Goal: Task Accomplishment & Management: Manage account settings

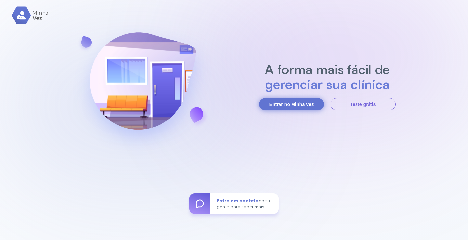
click at [288, 103] on button "Entrar no Minha Vez" at bounding box center [291, 104] width 65 height 12
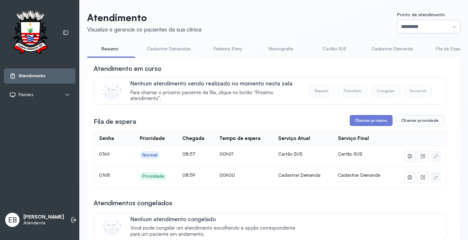
click at [452, 28] on input "*********" at bounding box center [428, 26] width 63 height 13
type input "*********"
click at [413, 51] on div "Atendimento Visualize e gerencie os pacientes da sua clínica Ponto de atendimen…" at bounding box center [273, 224] width 373 height 425
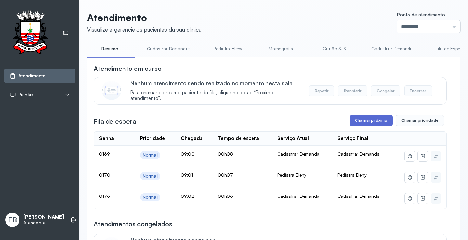
click at [368, 123] on button "Chamar próximo" at bounding box center [370, 120] width 43 height 11
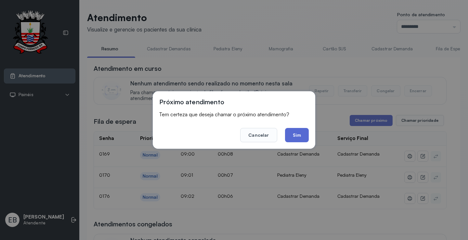
click at [291, 132] on button "Sim" at bounding box center [297, 135] width 24 height 14
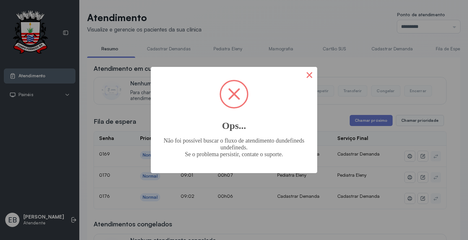
click at [311, 74] on button "×" at bounding box center [309, 75] width 16 height 16
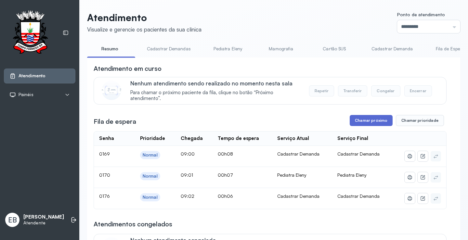
click at [362, 121] on button "Chamar próximo" at bounding box center [370, 120] width 43 height 11
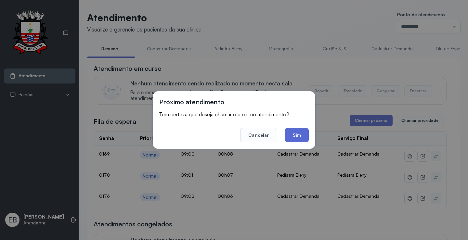
click at [301, 132] on button "Sim" at bounding box center [297, 135] width 24 height 14
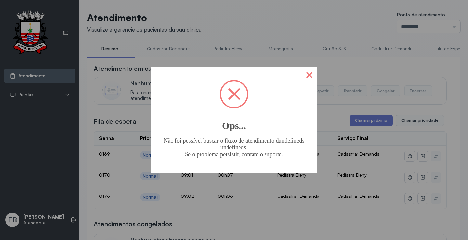
click at [310, 76] on button "×" at bounding box center [309, 75] width 16 height 16
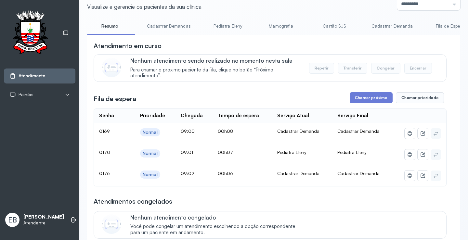
scroll to position [32, 0]
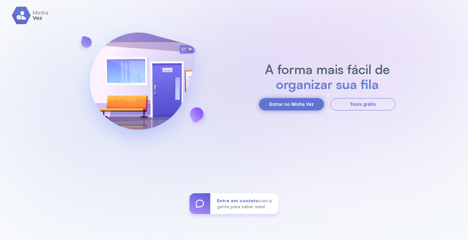
click at [293, 106] on button "Entrar no Minha Vez" at bounding box center [291, 104] width 65 height 12
click at [295, 102] on button "Entrar no Minha Vez" at bounding box center [291, 104] width 65 height 12
click at [285, 104] on button "Entrar no Minha Vez" at bounding box center [291, 104] width 65 height 12
click at [299, 104] on button "Entrar no Minha Vez" at bounding box center [291, 104] width 65 height 12
click at [292, 102] on button "Entrar no Minha Vez" at bounding box center [291, 104] width 65 height 12
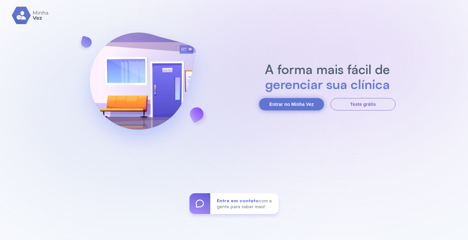
click at [307, 101] on button "Entrar no Minha Vez" at bounding box center [291, 104] width 65 height 12
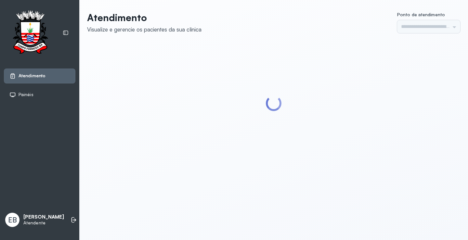
type input "*********"
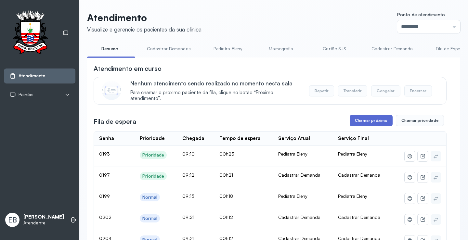
click at [371, 122] on button "Chamar próximo" at bounding box center [370, 120] width 43 height 11
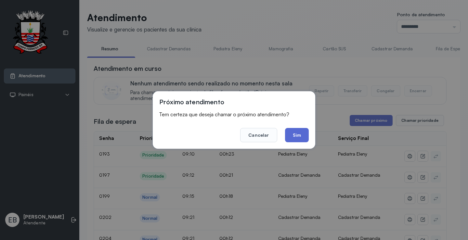
click at [293, 136] on button "Sim" at bounding box center [297, 135] width 24 height 14
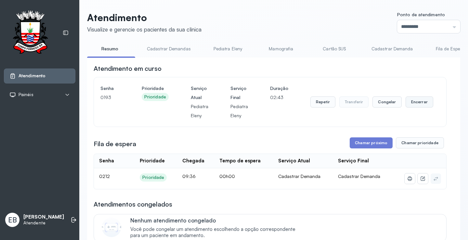
click at [416, 103] on button "Encerrar" at bounding box center [419, 101] width 28 height 11
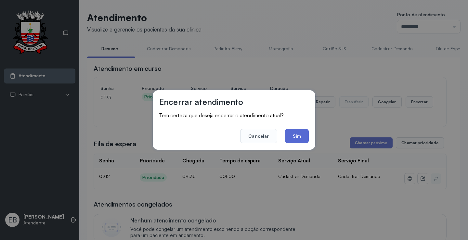
click at [301, 136] on button "Sim" at bounding box center [297, 136] width 24 height 14
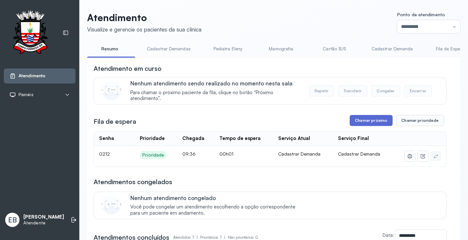
click at [375, 122] on button "Chamar próximo" at bounding box center [370, 120] width 43 height 11
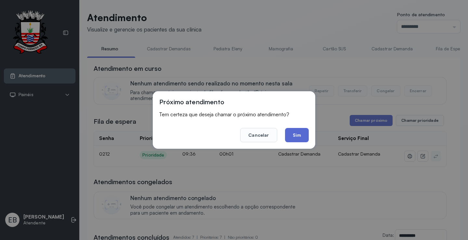
click at [293, 132] on button "Sim" at bounding box center [297, 135] width 24 height 14
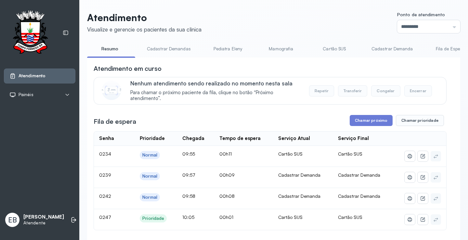
click at [176, 45] on link "Cadastrar Demandas" at bounding box center [168, 49] width 57 height 11
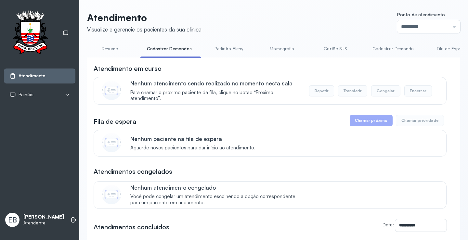
click at [384, 48] on link "Cadastrar Demanda" at bounding box center [393, 49] width 55 height 11
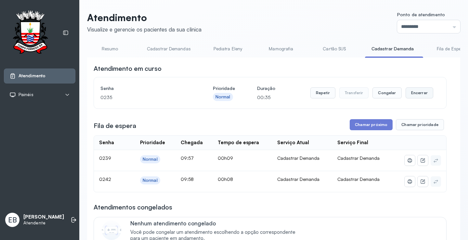
click at [410, 94] on button "Encerrar" at bounding box center [419, 92] width 28 height 11
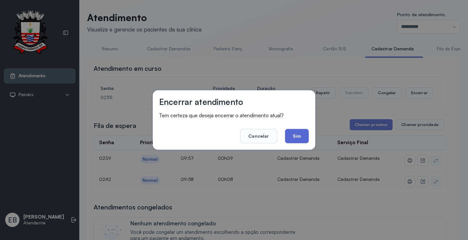
click at [298, 137] on button "Sim" at bounding box center [297, 136] width 24 height 14
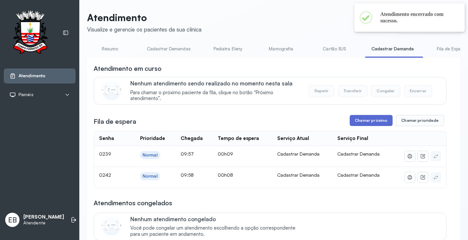
click at [384, 120] on button "Chamar próximo" at bounding box center [370, 120] width 43 height 11
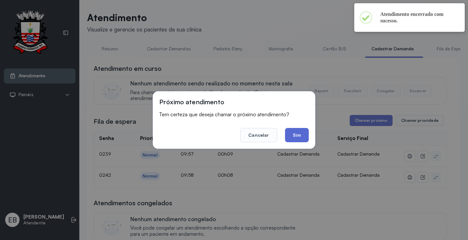
click at [305, 133] on button "Sim" at bounding box center [297, 135] width 24 height 14
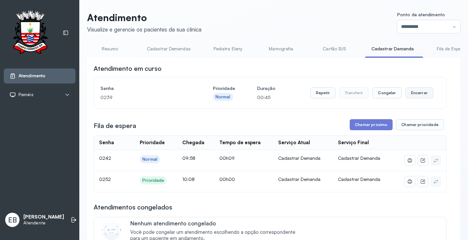
click at [420, 97] on button "Encerrar" at bounding box center [419, 92] width 28 height 11
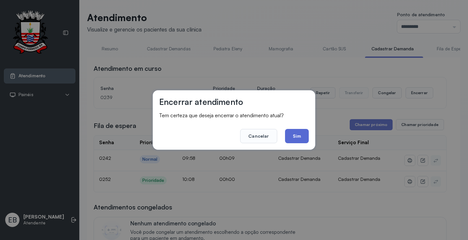
click at [299, 133] on button "Sim" at bounding box center [297, 136] width 24 height 14
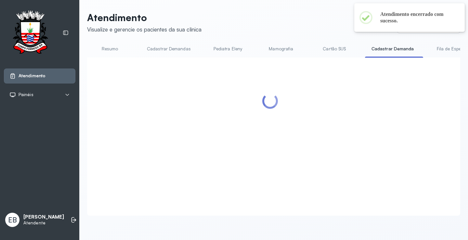
click at [103, 50] on link "Resumo" at bounding box center [109, 49] width 45 height 11
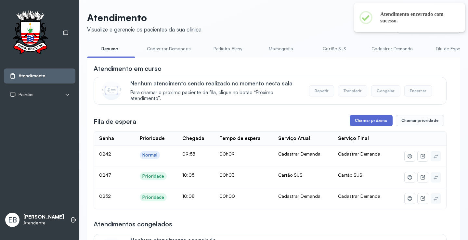
click at [384, 124] on button "Chamar próximo" at bounding box center [370, 120] width 43 height 11
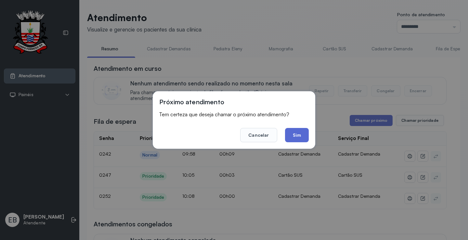
click at [297, 132] on button "Sim" at bounding box center [297, 135] width 24 height 14
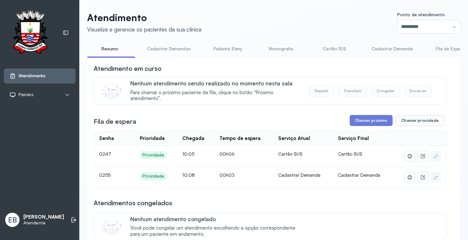
click at [396, 47] on link "Cadastrar Demanda" at bounding box center [392, 49] width 55 height 11
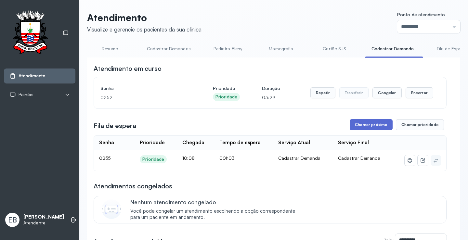
click at [359, 123] on button "Chamar próximo" at bounding box center [370, 124] width 43 height 11
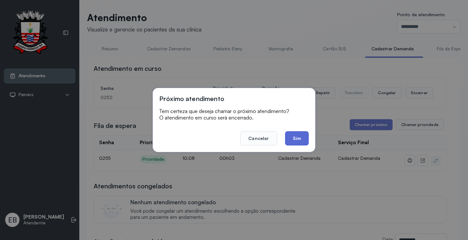
click at [296, 135] on button "Sim" at bounding box center [297, 138] width 24 height 14
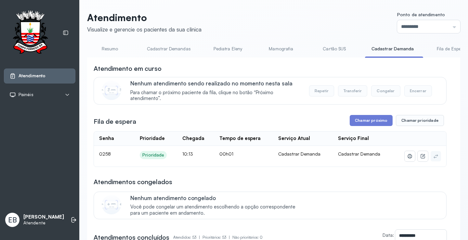
click at [105, 48] on link "Resumo" at bounding box center [109, 49] width 45 height 11
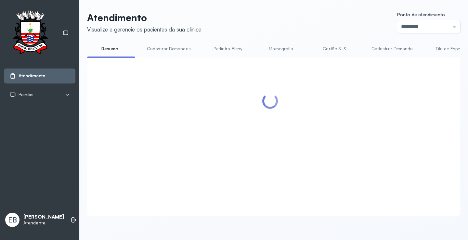
click at [169, 48] on link "Cadastrar Demandas" at bounding box center [168, 49] width 57 height 11
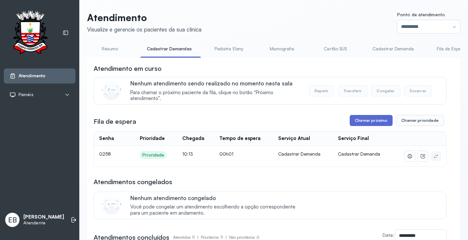
click at [361, 123] on button "Chamar próximo" at bounding box center [370, 120] width 43 height 11
click at [373, 123] on button "Chamar próximo" at bounding box center [370, 120] width 43 height 11
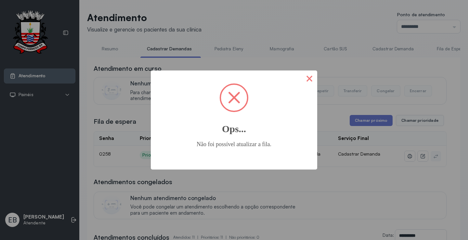
click at [310, 80] on button "×" at bounding box center [309, 78] width 16 height 16
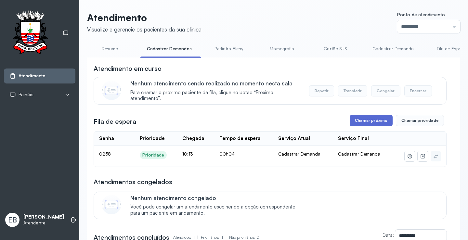
click at [378, 122] on button "Chamar próximo" at bounding box center [370, 120] width 43 height 11
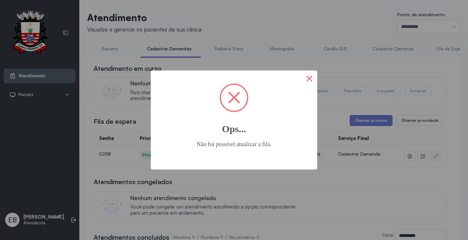
click at [312, 80] on button "×" at bounding box center [309, 78] width 16 height 16
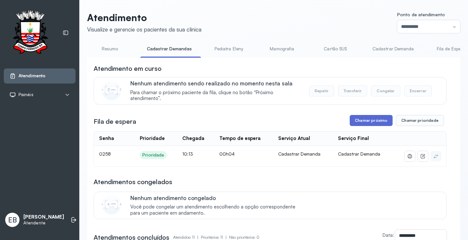
click at [379, 121] on button "Chamar próximo" at bounding box center [370, 120] width 43 height 11
click at [369, 125] on button "Chamar próximo" at bounding box center [370, 120] width 43 height 11
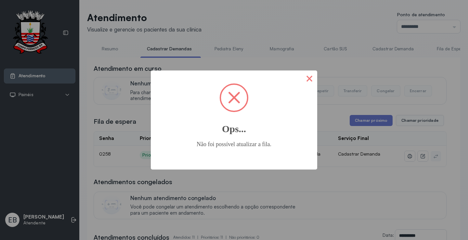
drag, startPoint x: 311, startPoint y: 81, endPoint x: 436, endPoint y: 0, distance: 148.4
click at [311, 80] on button "×" at bounding box center [309, 78] width 16 height 16
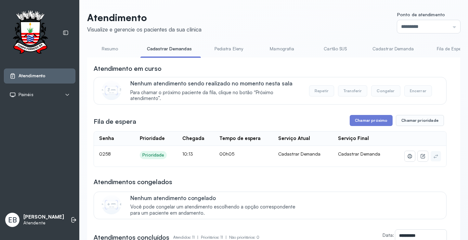
drag, startPoint x: 436, startPoint y: 0, endPoint x: 292, endPoint y: 18, distance: 145.2
click at [292, 18] on header "Atendimento Visualize e gerencie os pacientes da sua clínica Ponto de atendimen…" at bounding box center [273, 22] width 373 height 21
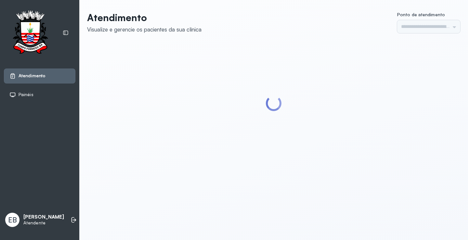
type input "*********"
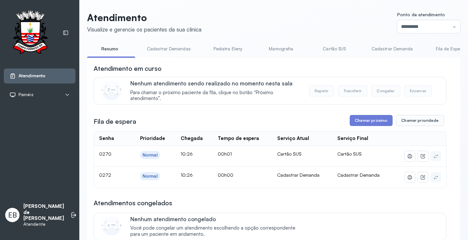
click at [168, 49] on link "Cadastrar Demandas" at bounding box center [168, 49] width 57 height 11
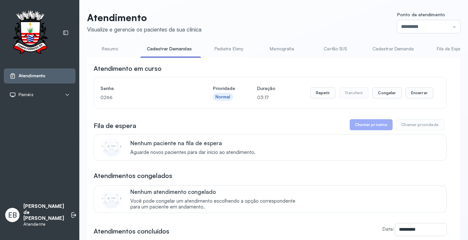
click at [115, 53] on link "Resumo" at bounding box center [109, 49] width 45 height 11
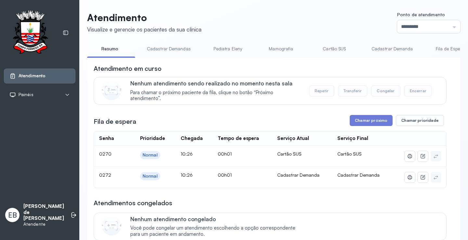
click at [375, 46] on link "Cadastrar Demanda" at bounding box center [392, 49] width 55 height 11
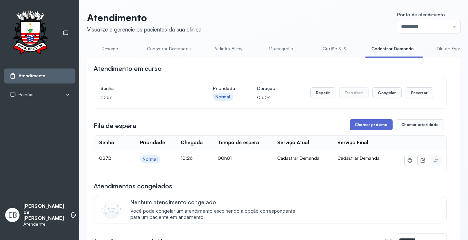
click at [363, 127] on button "Chamar próximo" at bounding box center [370, 124] width 43 height 11
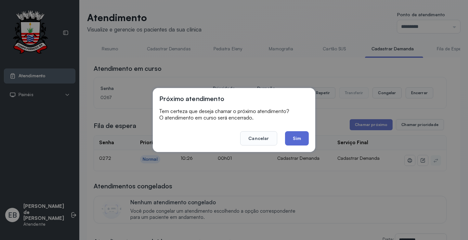
click at [296, 134] on button "Sim" at bounding box center [297, 138] width 24 height 14
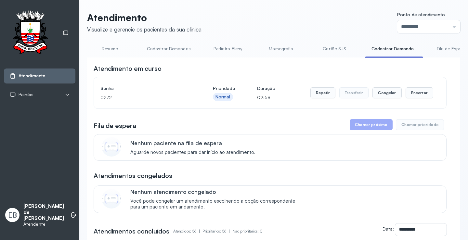
click at [114, 50] on link "Resumo" at bounding box center [109, 49] width 45 height 11
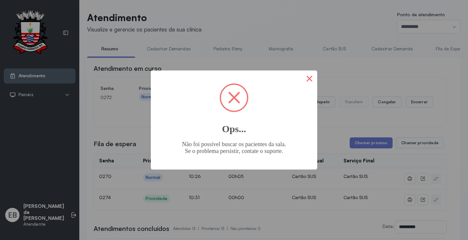
click at [311, 82] on button "×" at bounding box center [309, 78] width 16 height 16
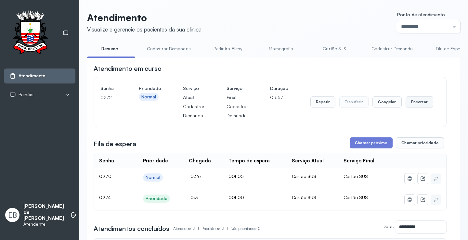
click at [410, 103] on button "Encerrar" at bounding box center [419, 101] width 28 height 11
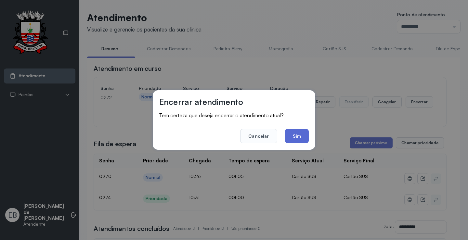
click at [298, 139] on button "Sim" at bounding box center [297, 136] width 24 height 14
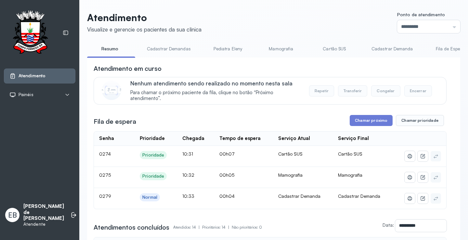
click at [275, 51] on link "Mamografia" at bounding box center [280, 49] width 45 height 11
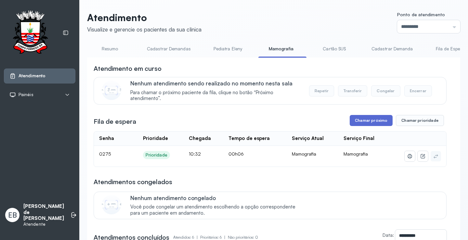
click at [367, 125] on button "Chamar próximo" at bounding box center [370, 120] width 43 height 11
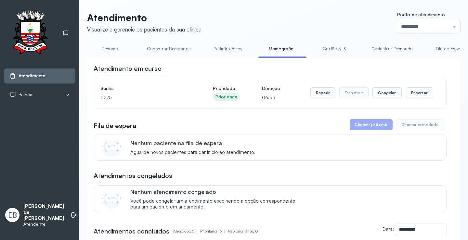
click at [109, 49] on link "Resumo" at bounding box center [109, 49] width 45 height 11
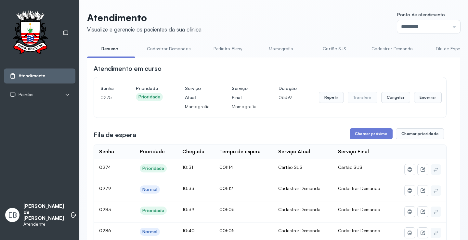
click at [182, 50] on link "Cadastrar Demandas" at bounding box center [168, 49] width 57 height 11
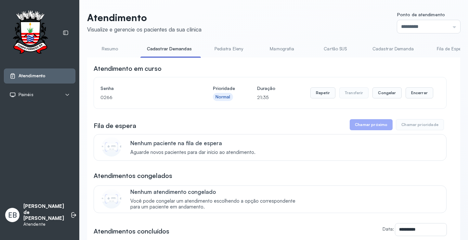
click at [397, 50] on link "Cadastrar Demanda" at bounding box center [393, 49] width 55 height 11
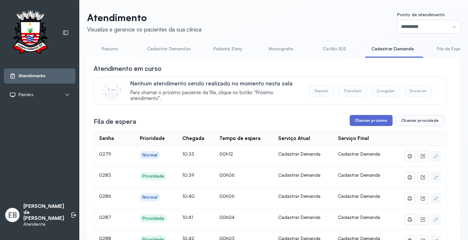
click at [366, 119] on button "Chamar próximo" at bounding box center [370, 120] width 43 height 11
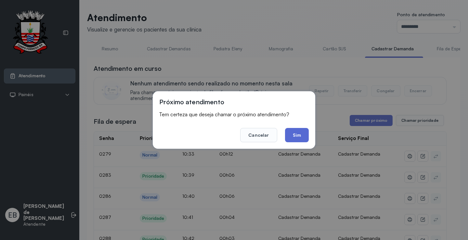
click at [303, 134] on button "Sim" at bounding box center [297, 135] width 24 height 14
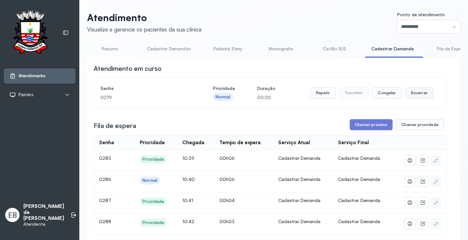
click at [411, 95] on button "Encerrar" at bounding box center [419, 92] width 28 height 11
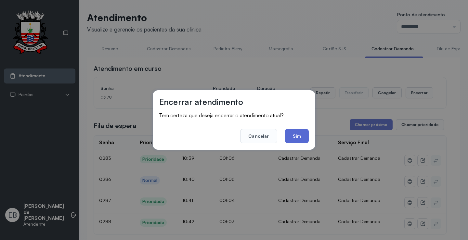
click at [305, 138] on button "Sim" at bounding box center [297, 136] width 24 height 14
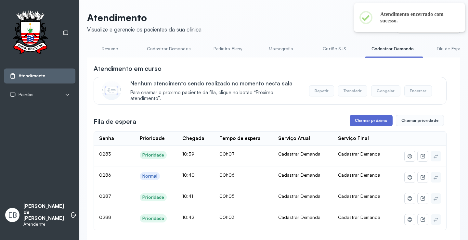
click at [375, 121] on button "Chamar próximo" at bounding box center [370, 120] width 43 height 11
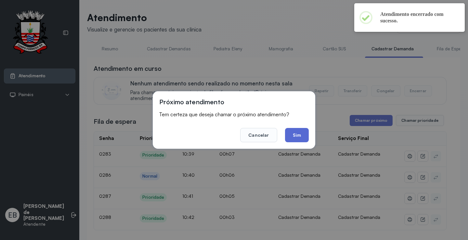
click at [304, 138] on button "Sim" at bounding box center [297, 135] width 24 height 14
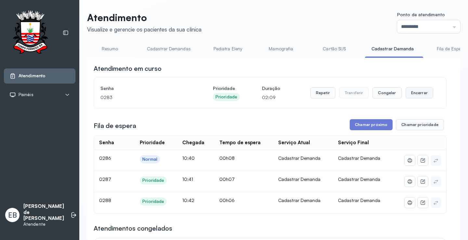
click at [413, 96] on button "Encerrar" at bounding box center [419, 92] width 28 height 11
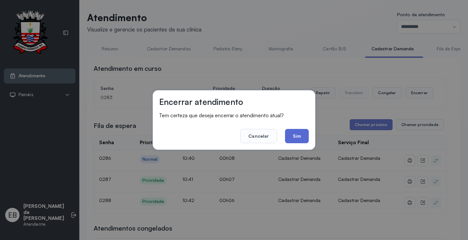
click at [304, 133] on button "Sim" at bounding box center [297, 136] width 24 height 14
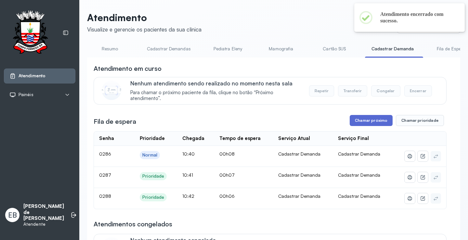
click at [368, 123] on button "Chamar próximo" at bounding box center [370, 120] width 43 height 11
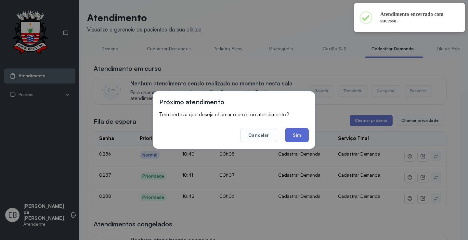
click at [295, 132] on button "Sim" at bounding box center [297, 135] width 24 height 14
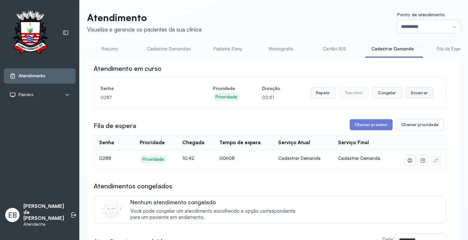
click at [412, 96] on button "Encerrar" at bounding box center [419, 92] width 28 height 11
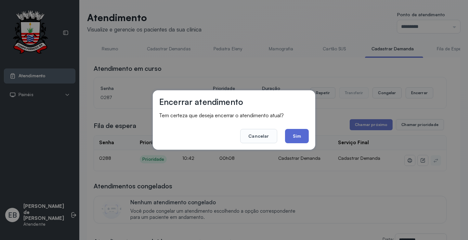
click at [299, 134] on button "Sim" at bounding box center [297, 136] width 24 height 14
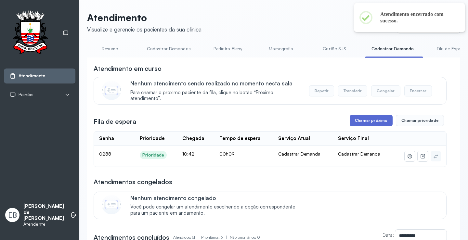
click at [368, 120] on button "Chamar próximo" at bounding box center [370, 120] width 43 height 11
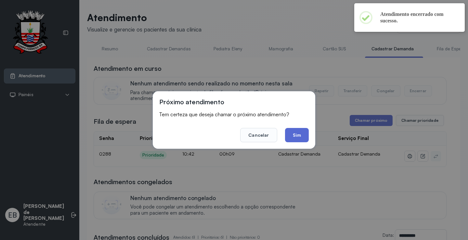
click at [302, 135] on button "Sim" at bounding box center [297, 135] width 24 height 14
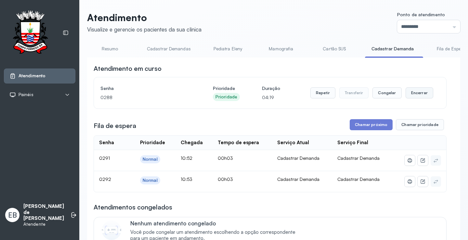
click at [413, 94] on button "Encerrar" at bounding box center [419, 92] width 28 height 11
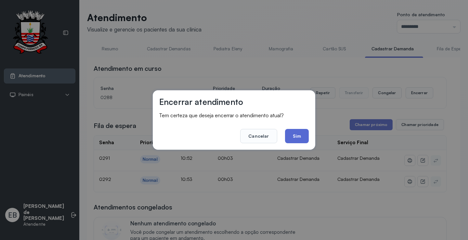
click at [301, 136] on button "Sim" at bounding box center [297, 136] width 24 height 14
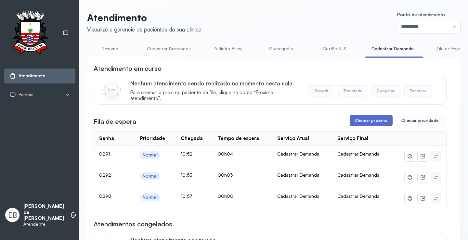
click at [381, 120] on button "Chamar próximo" at bounding box center [370, 120] width 43 height 11
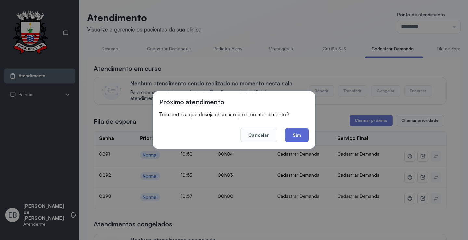
click at [305, 136] on button "Sim" at bounding box center [297, 135] width 24 height 14
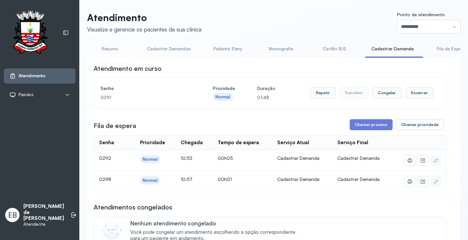
click at [104, 45] on link "Resumo" at bounding box center [109, 49] width 45 height 11
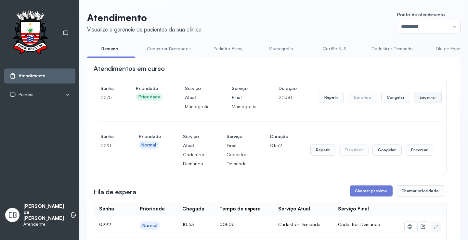
click at [420, 100] on button "Encerrar" at bounding box center [428, 97] width 28 height 11
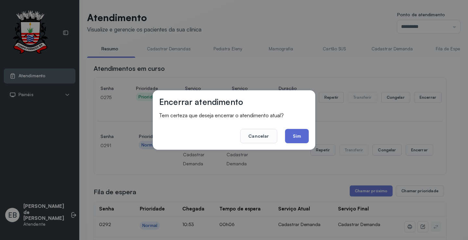
click at [305, 137] on button "Sim" at bounding box center [297, 136] width 24 height 14
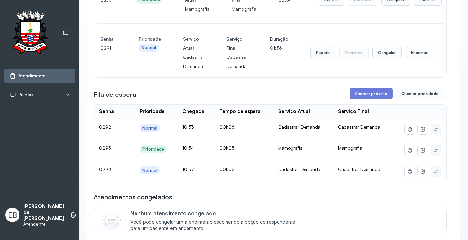
scroll to position [0, 0]
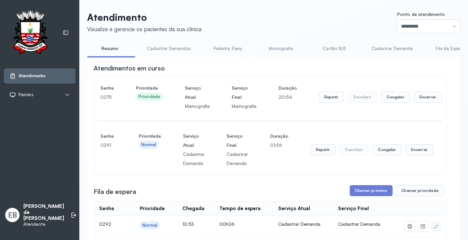
click at [427, 54] on li "Cadastrar Demanda" at bounding box center [451, 50] width 48 height 15
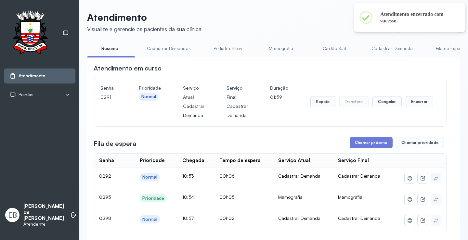
scroll to position [97, 0]
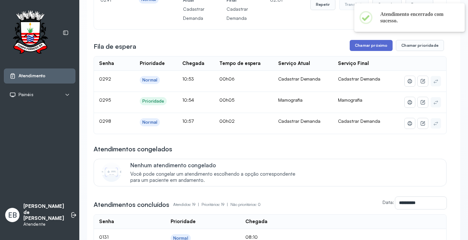
click at [373, 44] on button "Chamar próximo" at bounding box center [370, 45] width 43 height 11
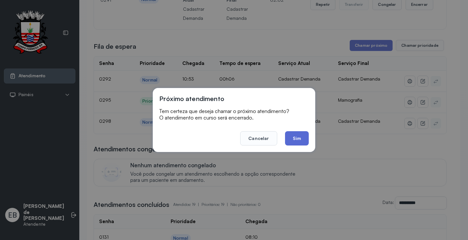
click at [294, 141] on button "Sim" at bounding box center [297, 138] width 24 height 14
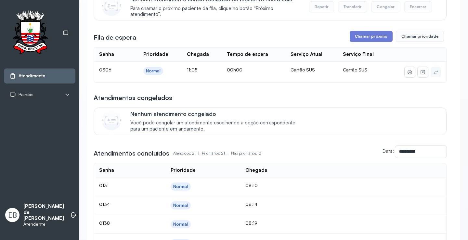
scroll to position [0, 0]
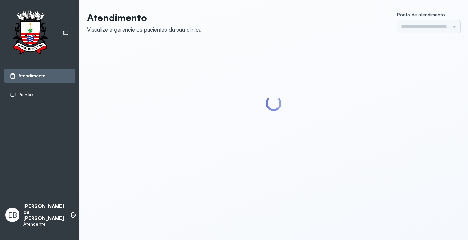
type input "*********"
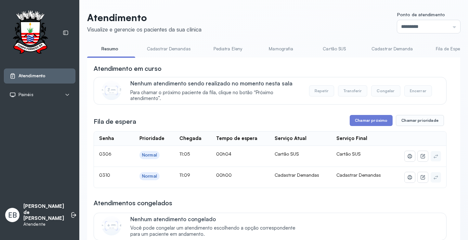
click at [165, 49] on link "Cadastrar Demandas" at bounding box center [168, 49] width 57 height 11
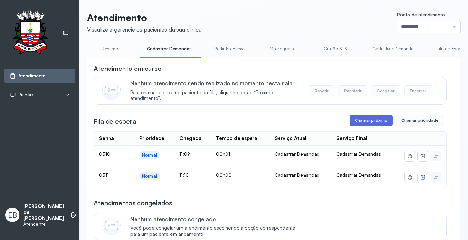
click at [367, 120] on button "Chamar próximo" at bounding box center [370, 120] width 43 height 11
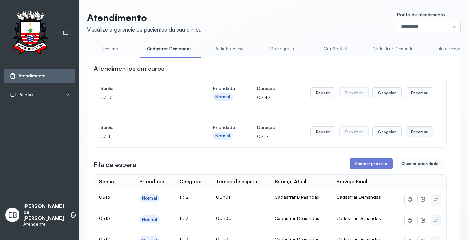
click at [406, 98] on button "Encerrar" at bounding box center [419, 92] width 28 height 11
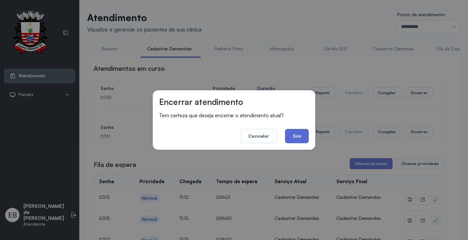
click at [301, 135] on button "Sim" at bounding box center [297, 136] width 24 height 14
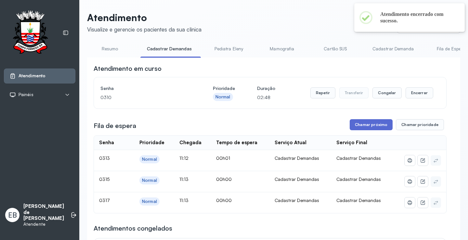
click at [364, 126] on button "Chamar próximo" at bounding box center [370, 124] width 43 height 11
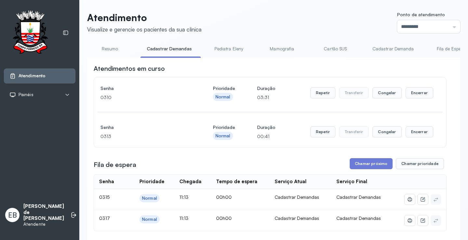
click at [114, 46] on link "Resumo" at bounding box center [109, 49] width 45 height 11
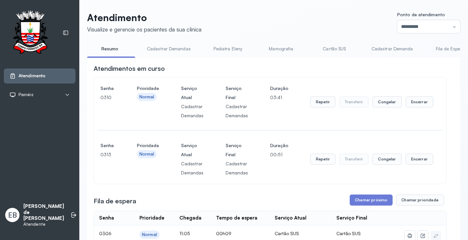
click at [175, 49] on link "Cadastrar Demandas" at bounding box center [168, 49] width 57 height 11
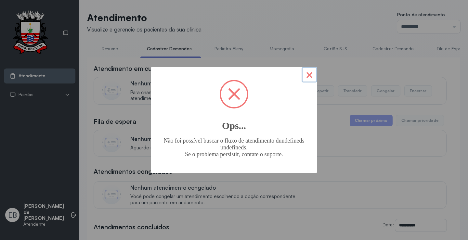
click at [311, 76] on button "×" at bounding box center [309, 75] width 16 height 16
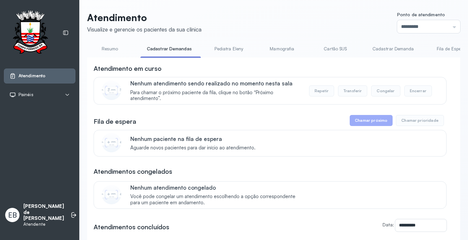
click at [113, 48] on link "Resumo" at bounding box center [109, 49] width 45 height 11
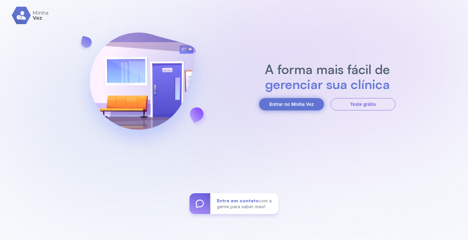
click at [300, 103] on button "Entrar no Minha Vez" at bounding box center [291, 104] width 65 height 12
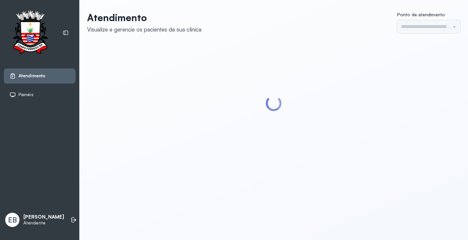
type input "*********"
click at [70, 217] on icon at bounding box center [73, 220] width 6 height 6
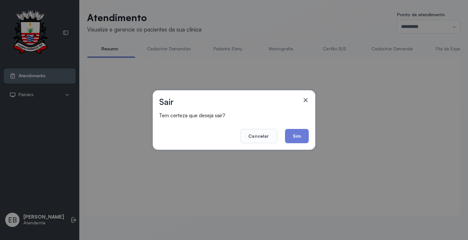
click at [302, 136] on button "Sim" at bounding box center [297, 136] width 24 height 14
